Goal: Information Seeking & Learning: Learn about a topic

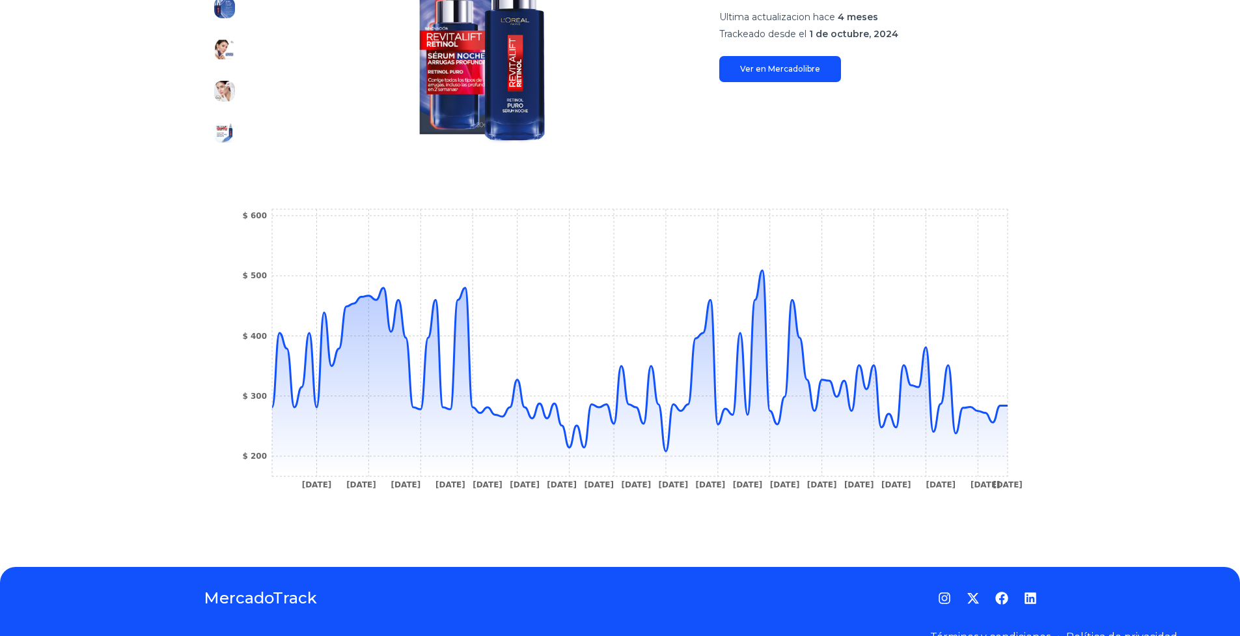
scroll to position [322, 0]
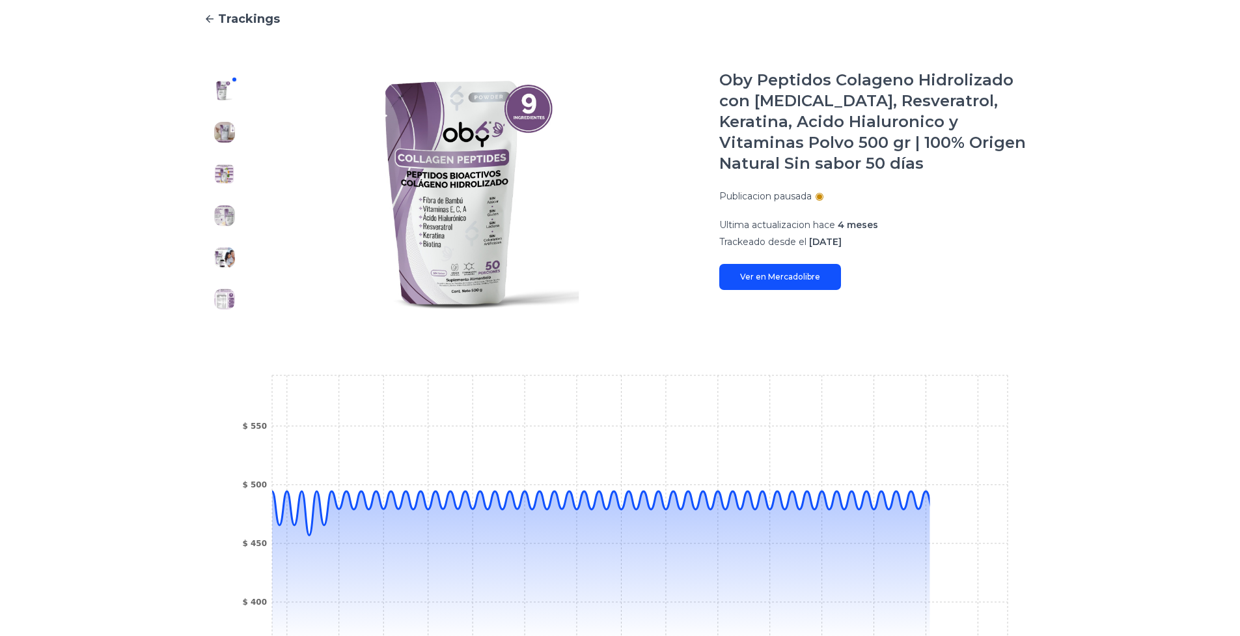
scroll to position [130, 0]
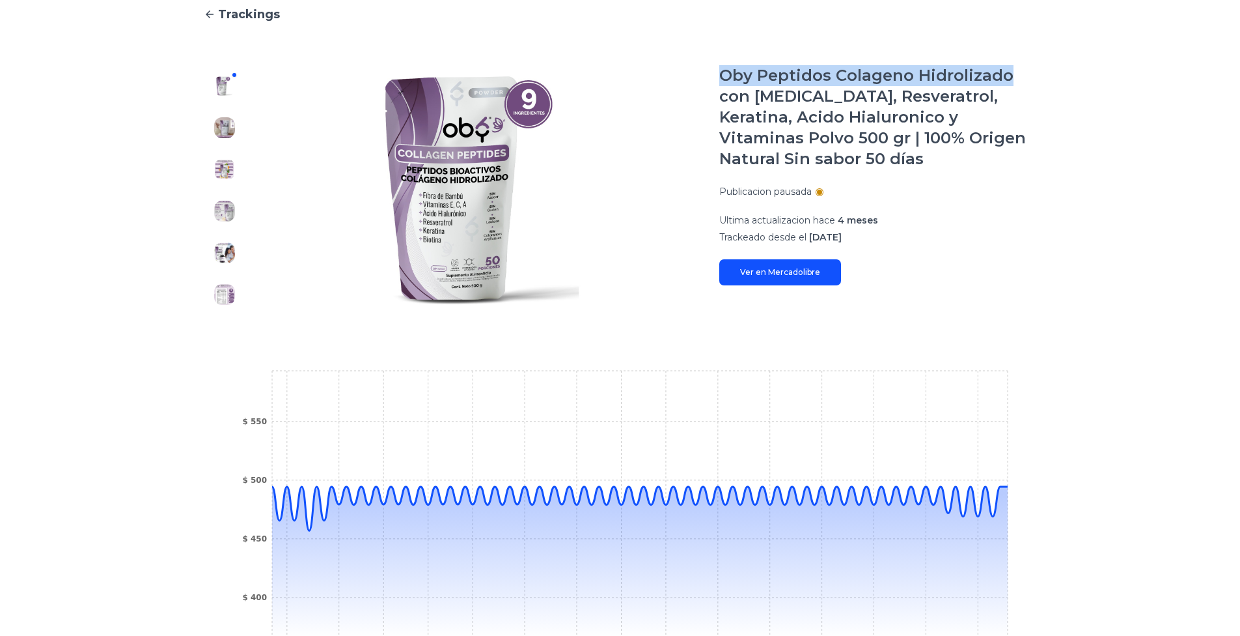
drag, startPoint x: 726, startPoint y: 67, endPoint x: 1055, endPoint y: 79, distance: 329.1
click at [1055, 79] on div "Trackings Oby Peptidos Colageno Hidrolizado con Biotina, Resveratrol, Keratina,…" at bounding box center [620, 345] width 1240 height 723
copy h1 "Oby Peptidos Colageno Hidrolizado"
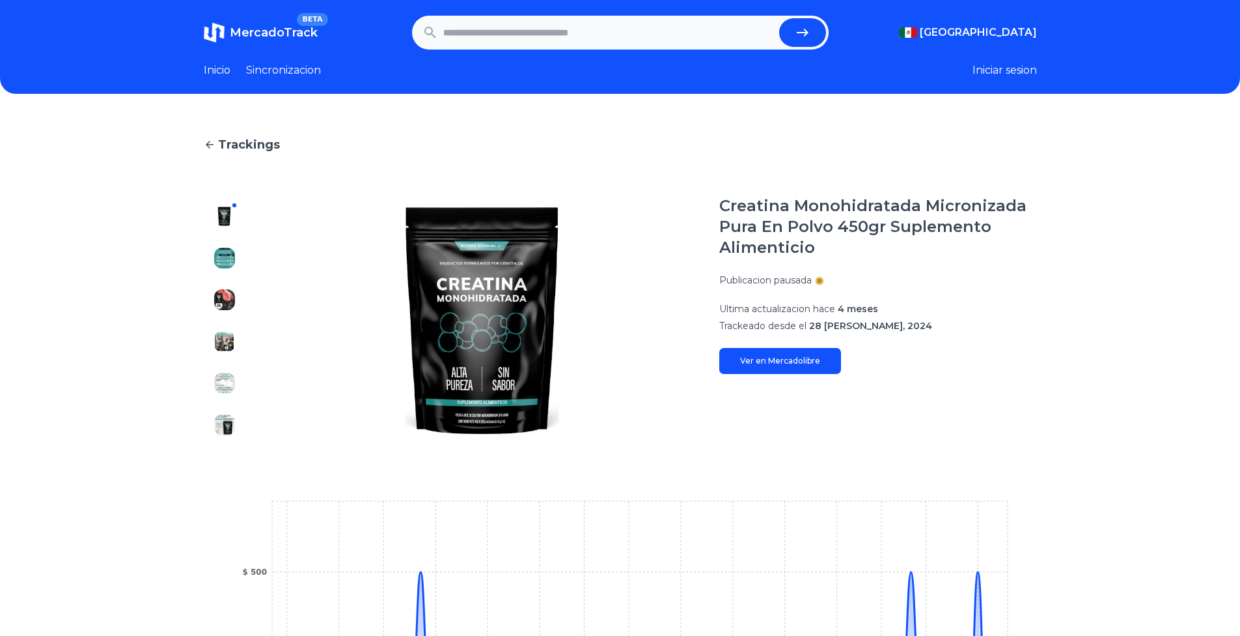
click at [230, 266] on img at bounding box center [224, 257] width 21 height 21
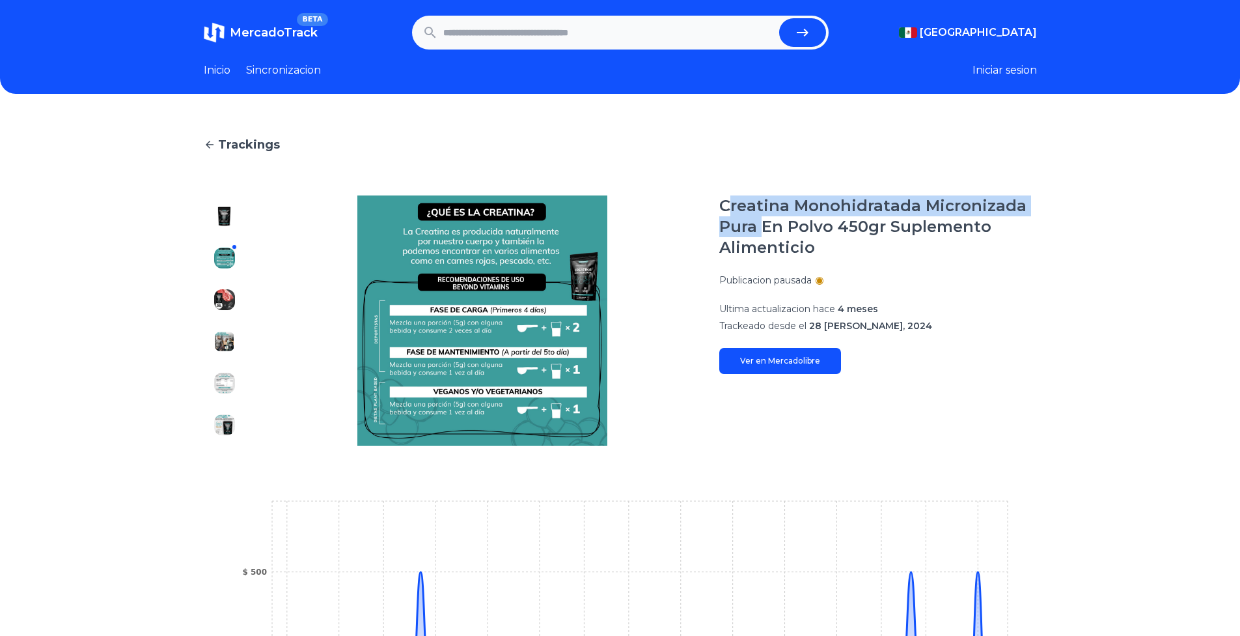
drag, startPoint x: 731, startPoint y: 205, endPoint x: 771, endPoint y: 222, distance: 43.2
click at [771, 222] on h1 "Creatina Monohidratada Micronizada Pura En Polvo 450gr Suplemento Alimenticio" at bounding box center [879, 226] width 318 height 63
click at [779, 225] on h1 "Creatina Monohidratada Micronizada Pura En Polvo 450gr Suplemento Alimenticio" at bounding box center [879, 226] width 318 height 63
drag, startPoint x: 723, startPoint y: 205, endPoint x: 1035, endPoint y: 204, distance: 312.6
click at [1035, 204] on section "Creatina Monohidratada Micronizada Pura En Polvo 450gr Suplemento Alimenticio P…" at bounding box center [620, 320] width 833 height 250
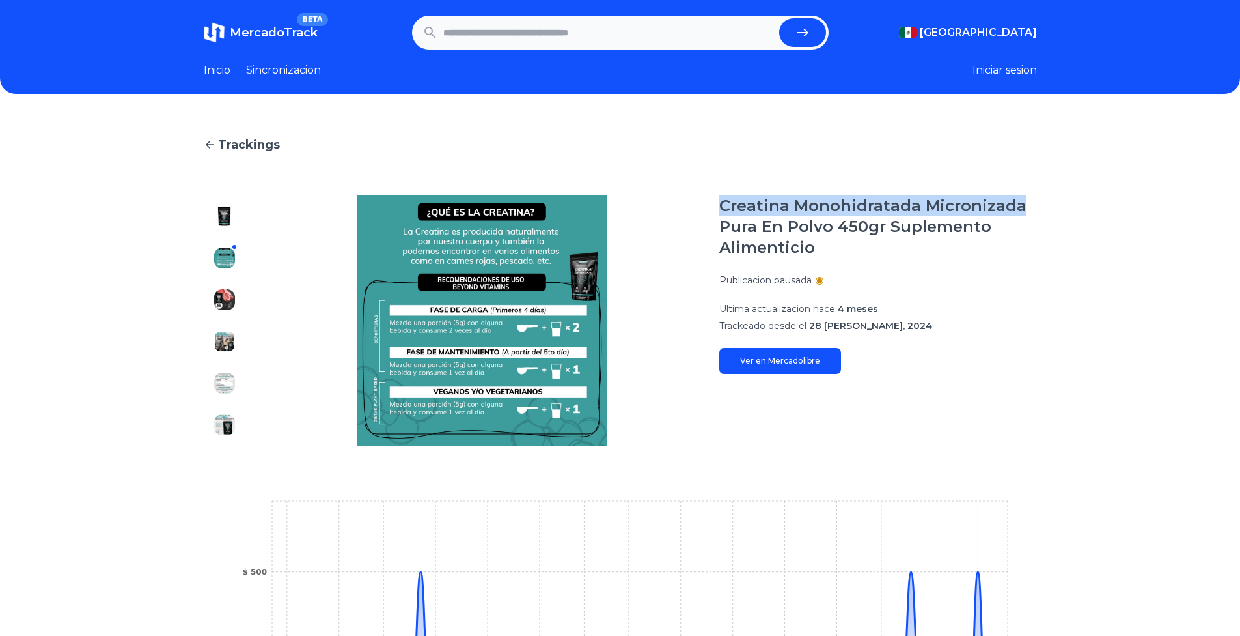
copy h1 "Creatina Monohidratada Micronizada"
